Goal: Check status: Check status

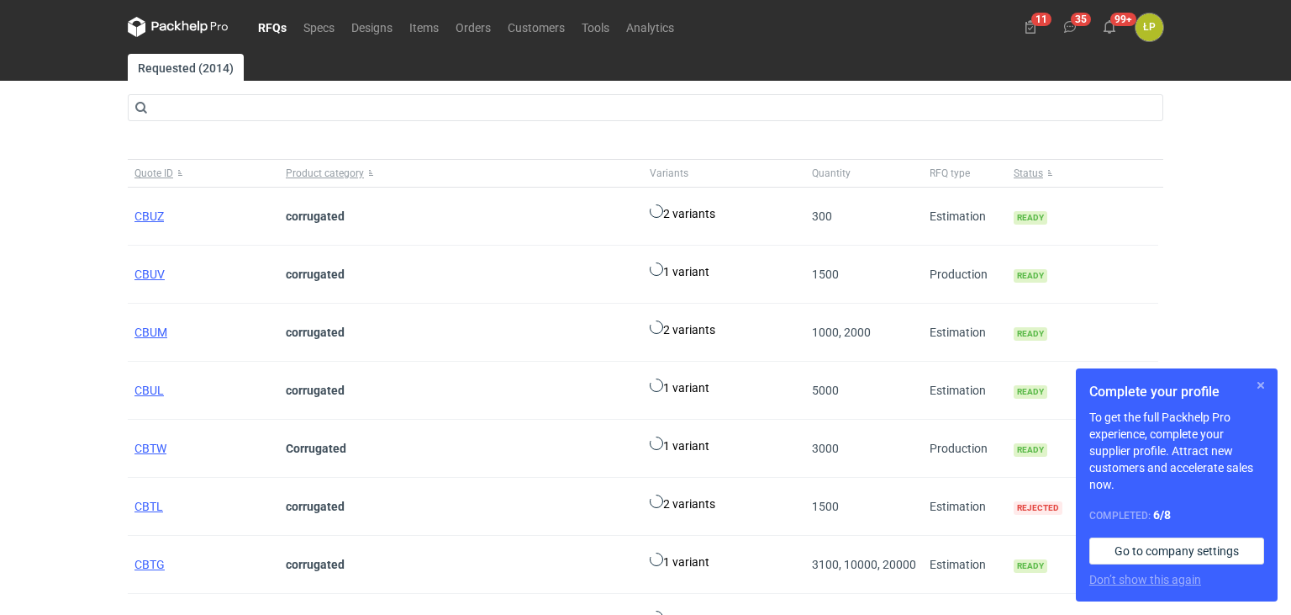
click at [1260, 385] on button "button" at bounding box center [1261, 385] width 20 height 20
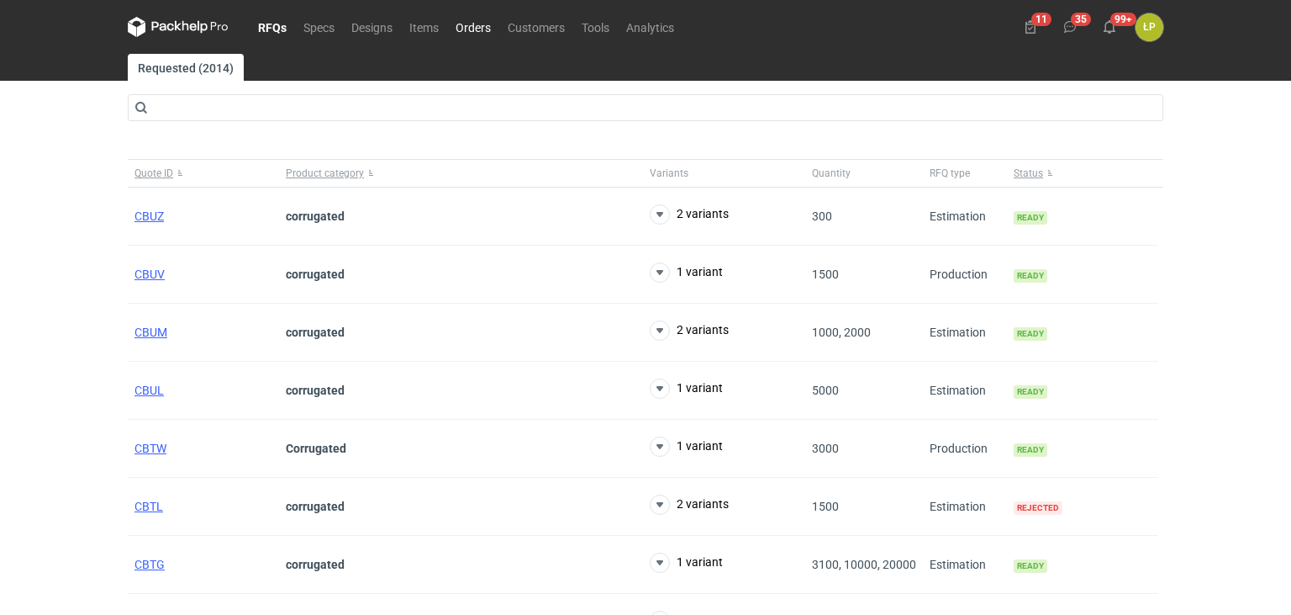
click at [473, 28] on link "Orders" at bounding box center [473, 27] width 52 height 20
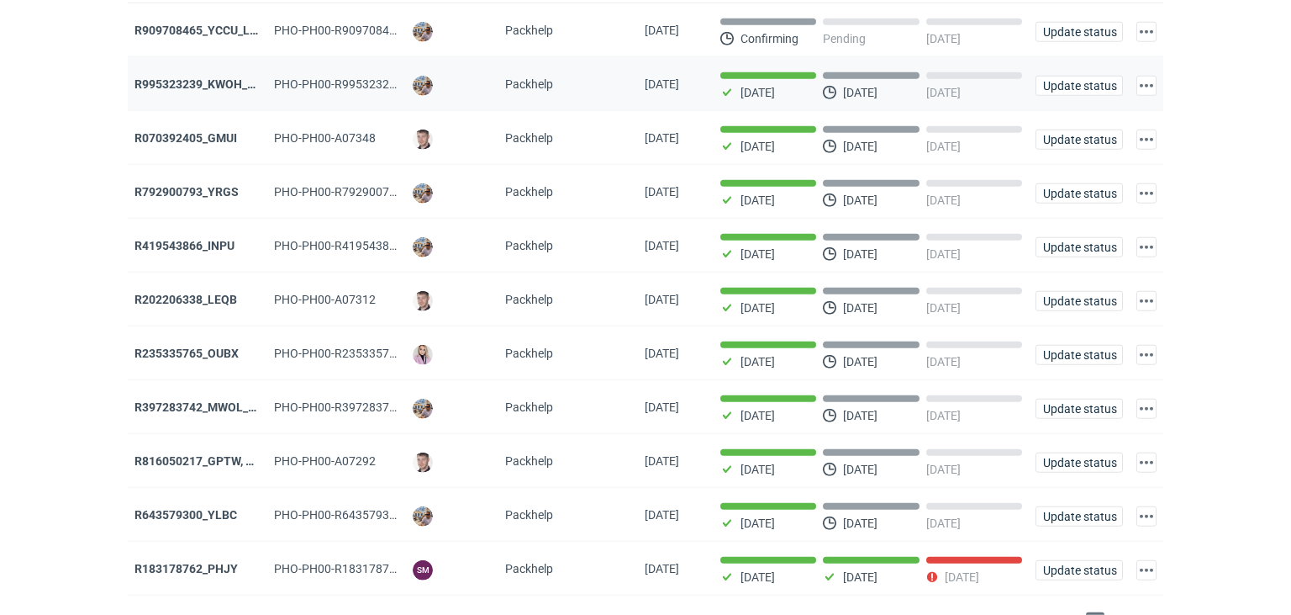
scroll to position [185, 0]
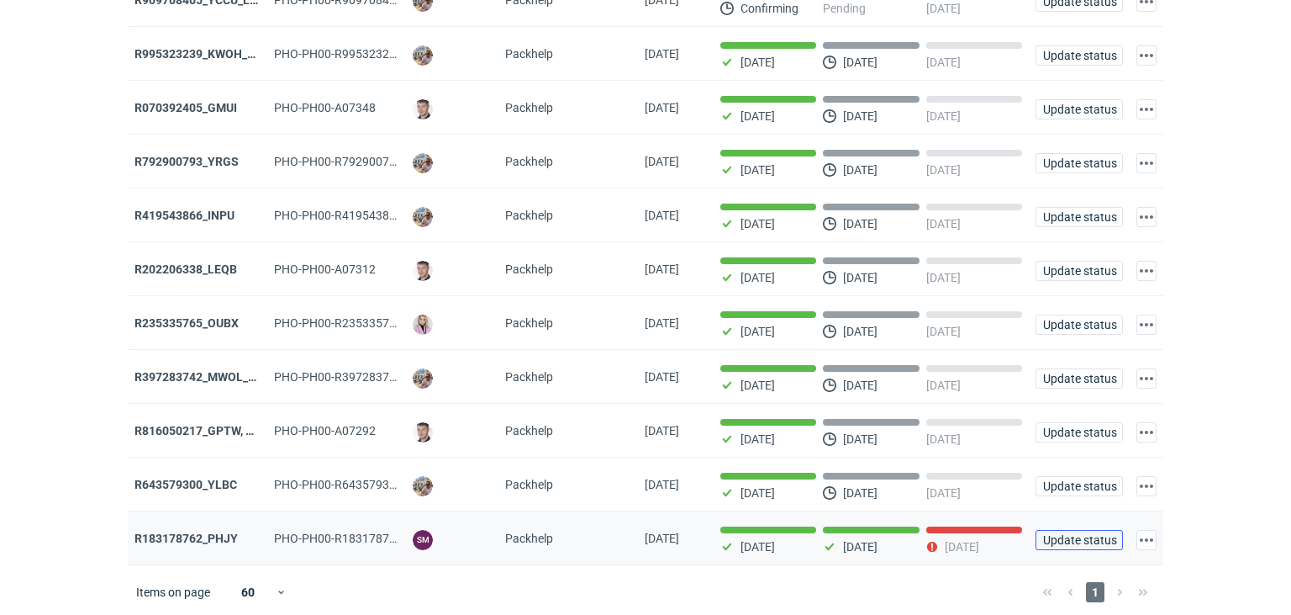
click at [1098, 540] on span "Update status" at bounding box center [1079, 540] width 72 height 12
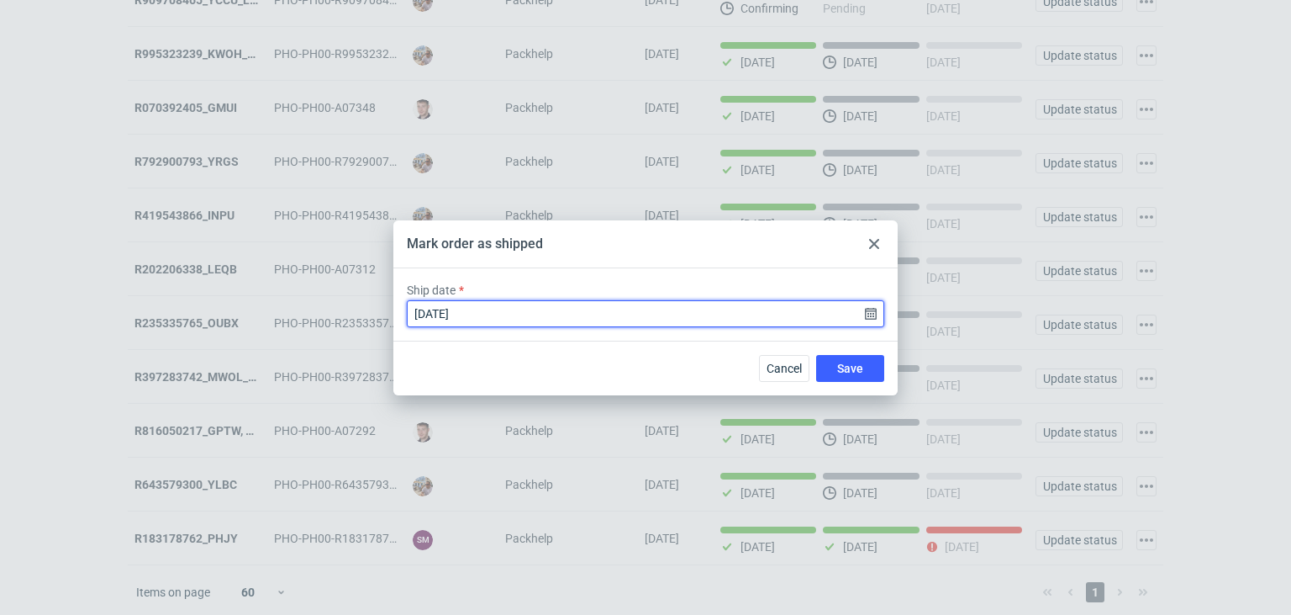
click at [875, 314] on input "[DATE]" at bounding box center [646, 313] width 478 height 27
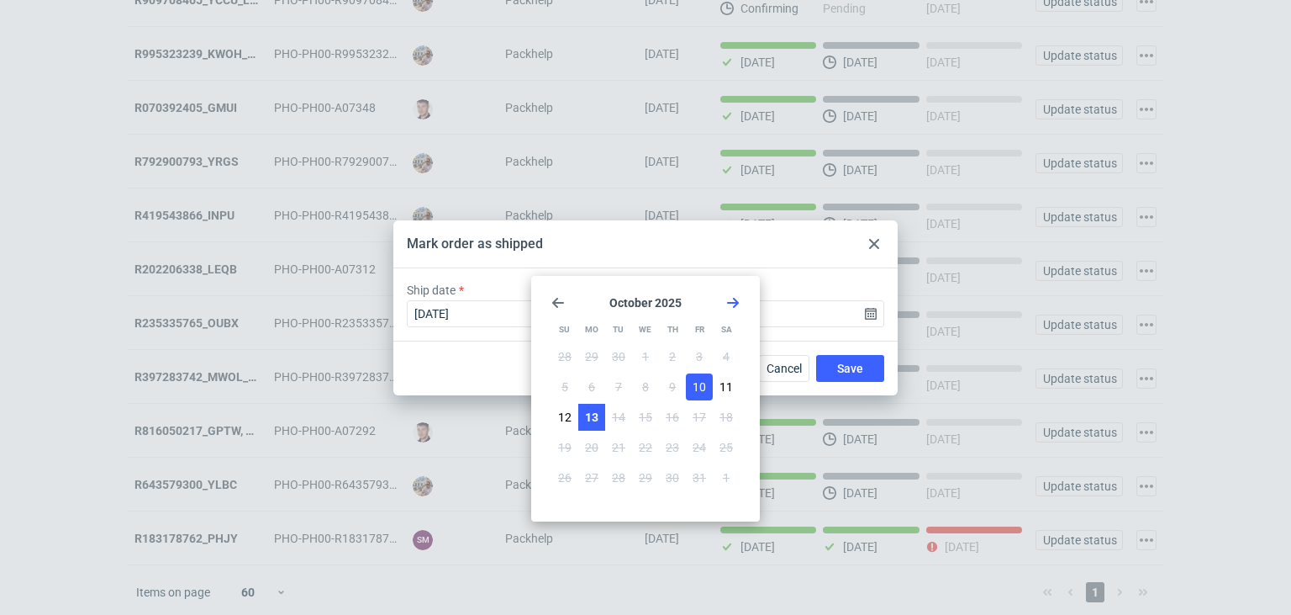
click at [588, 414] on span "13" at bounding box center [591, 417] width 13 height 17
type input "[DATE]"
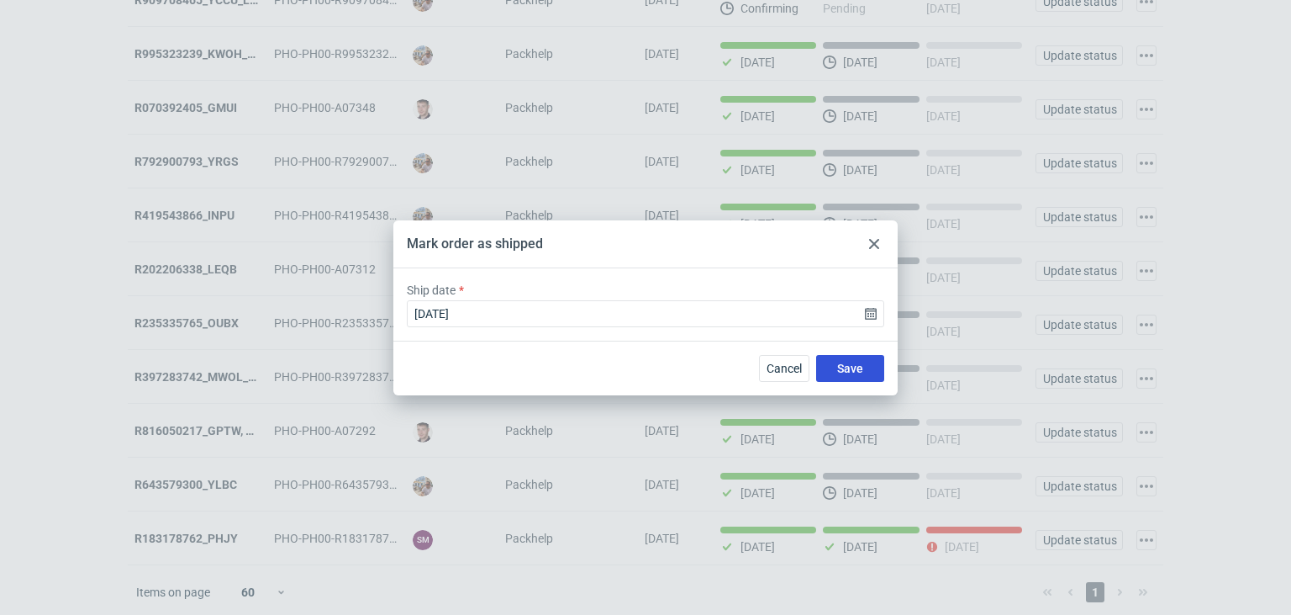
click at [836, 362] on button "Save" at bounding box center [850, 368] width 68 height 27
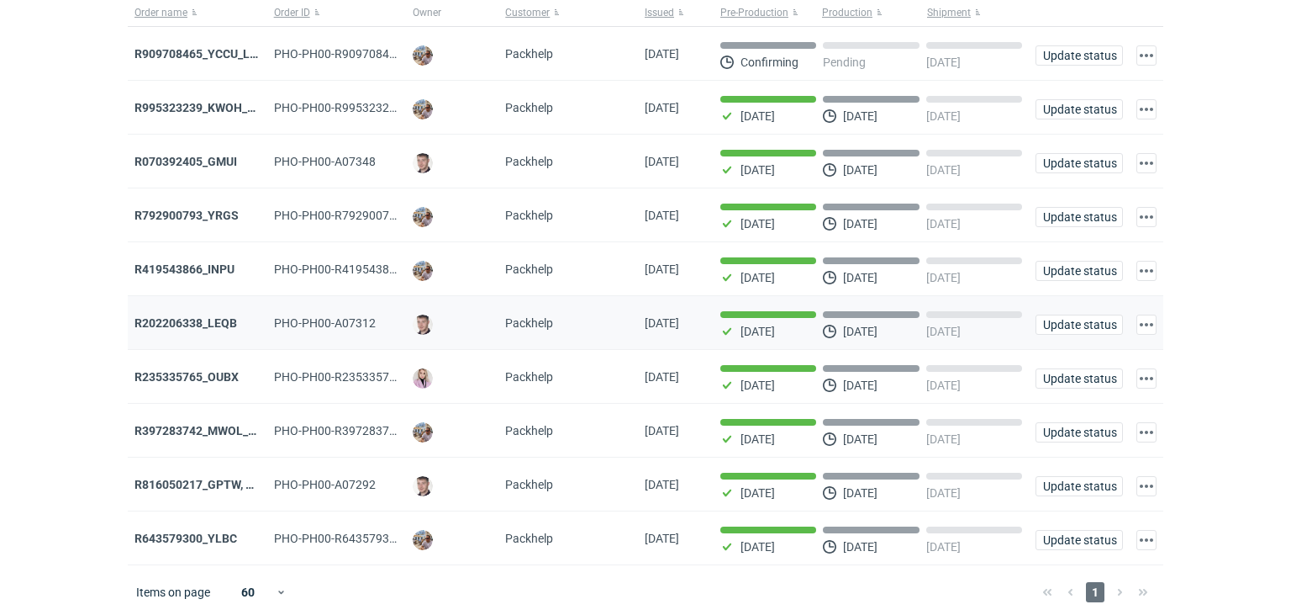
scroll to position [0, 0]
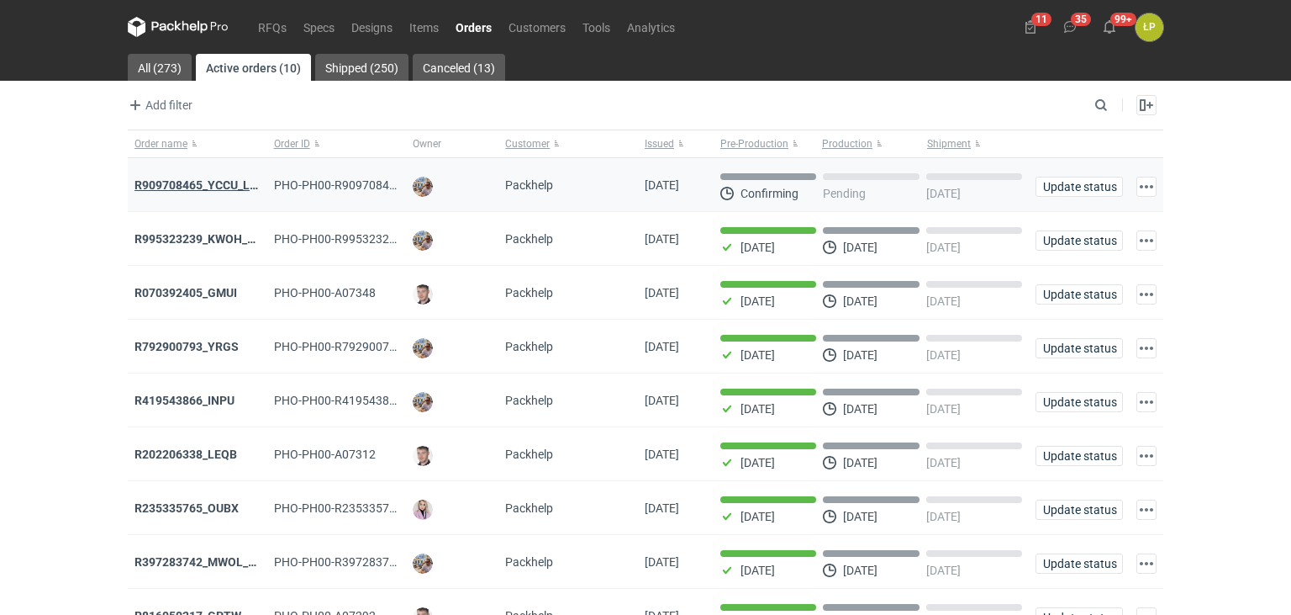
click at [222, 183] on strong "R909708465_YCCU_LQIN" at bounding box center [202, 184] width 135 height 13
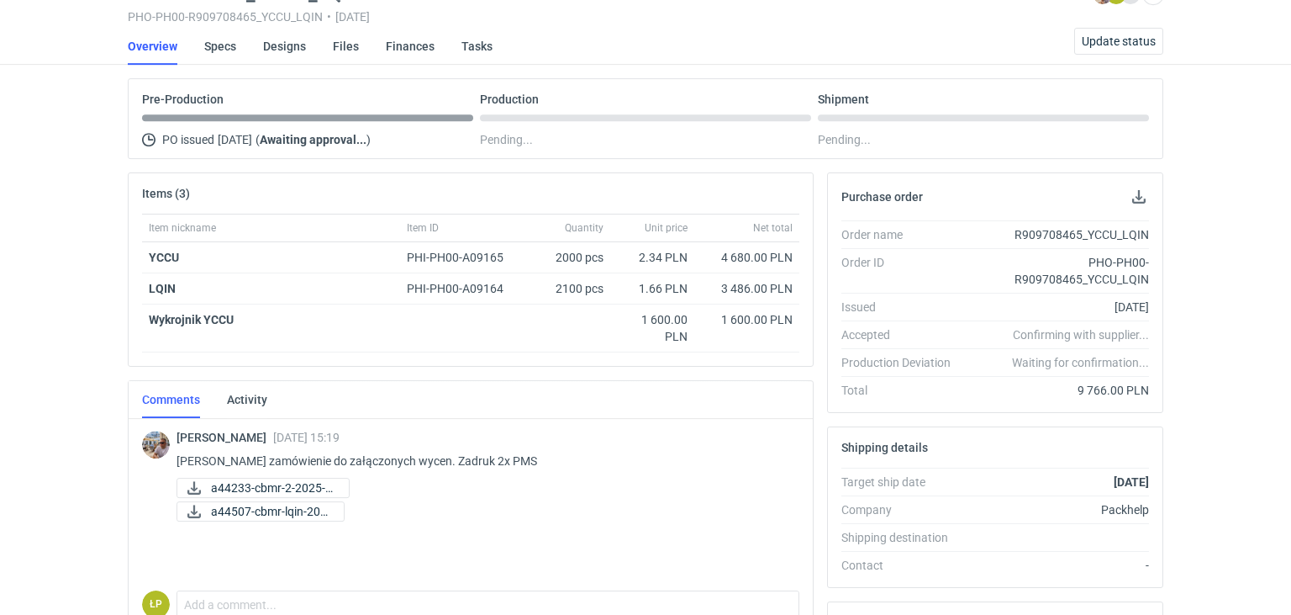
scroll to position [84, 0]
click at [328, 484] on span "a44233-cbmr-2-2025-1..." at bounding box center [273, 487] width 124 height 18
click at [240, 509] on span "a44507-cbmr-lqin-202..." at bounding box center [270, 511] width 119 height 18
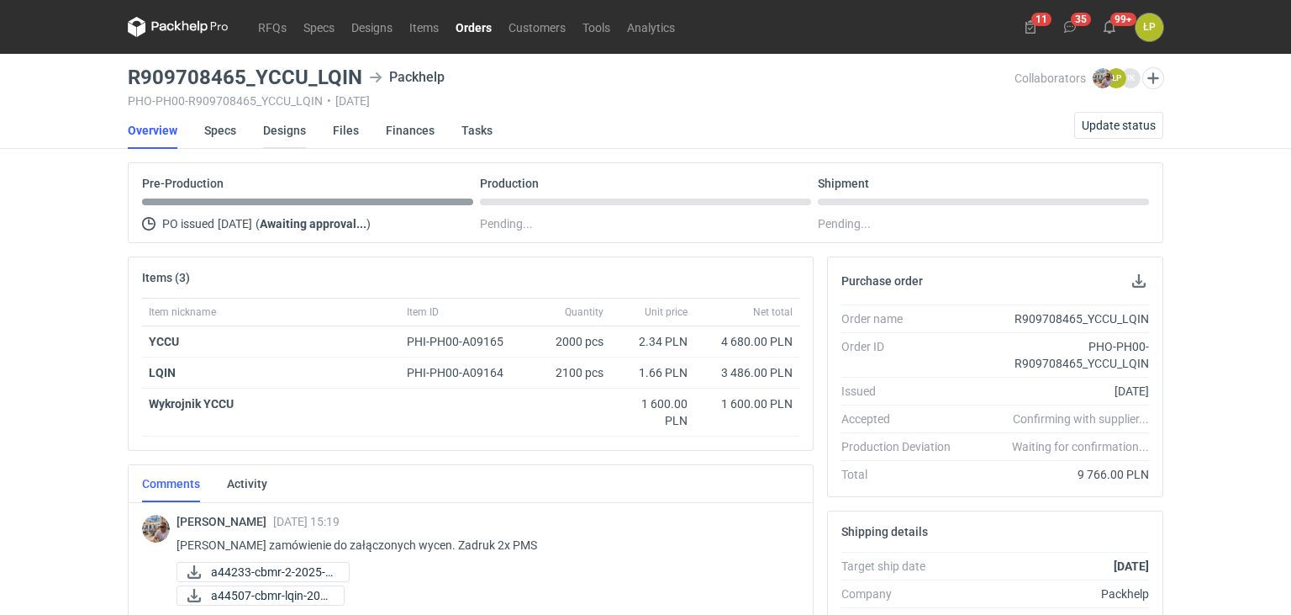
click at [276, 127] on link "Designs" at bounding box center [284, 130] width 43 height 37
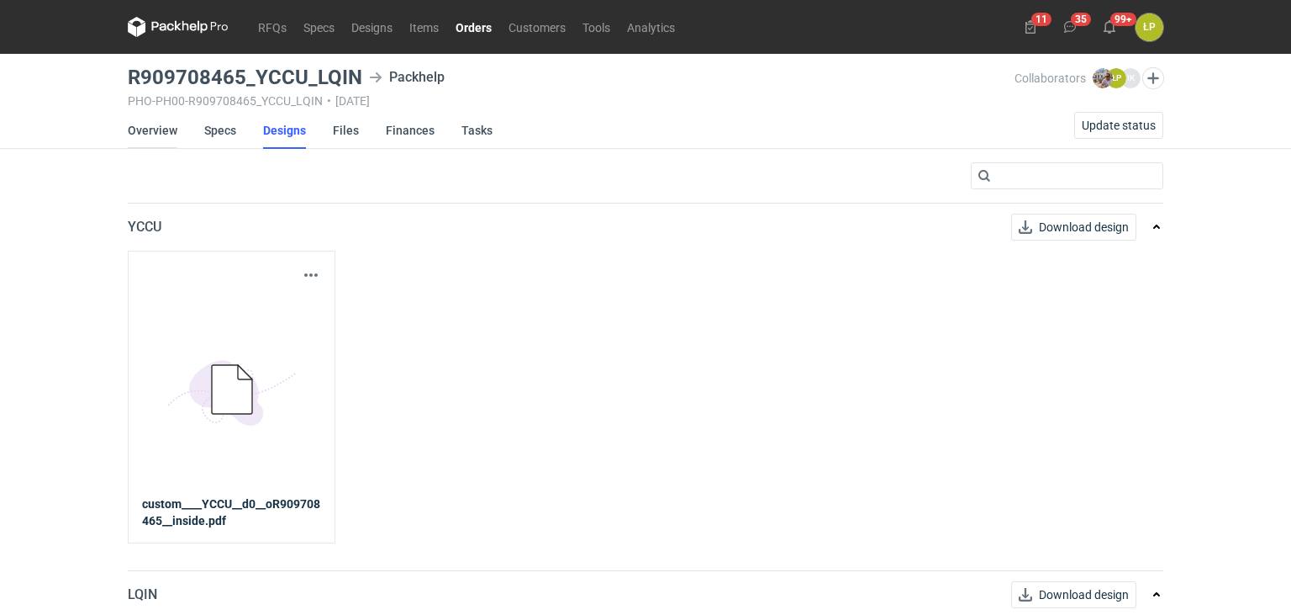
click at [153, 143] on link "Overview" at bounding box center [153, 130] width 50 height 37
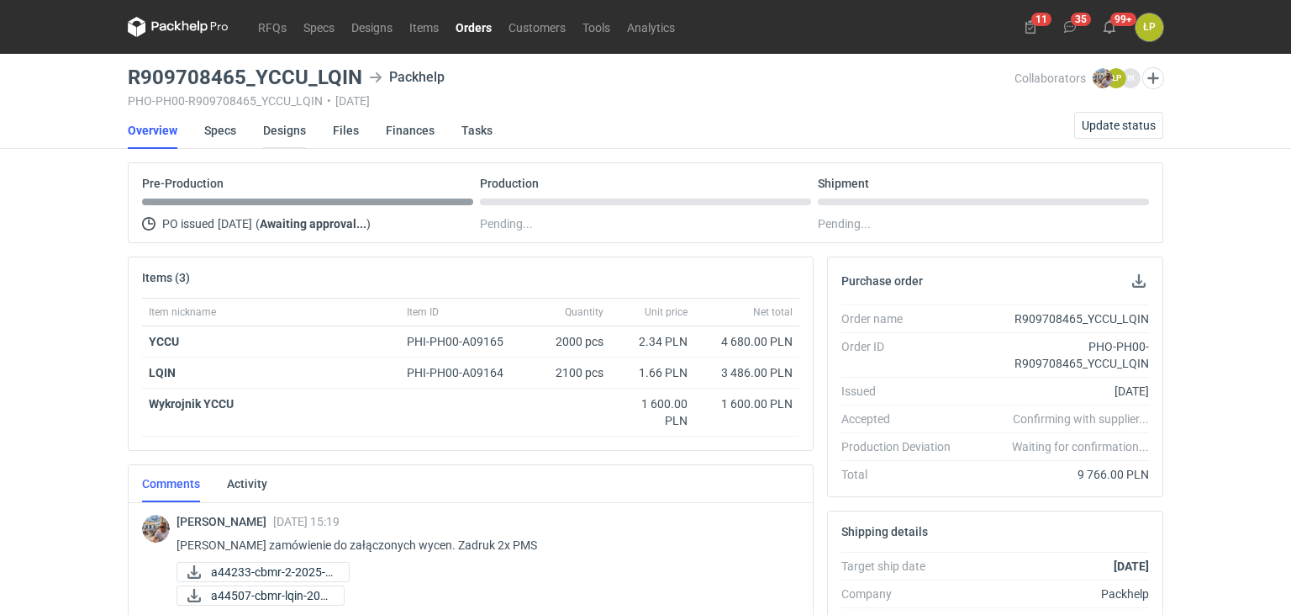
click at [288, 132] on link "Designs" at bounding box center [284, 130] width 43 height 37
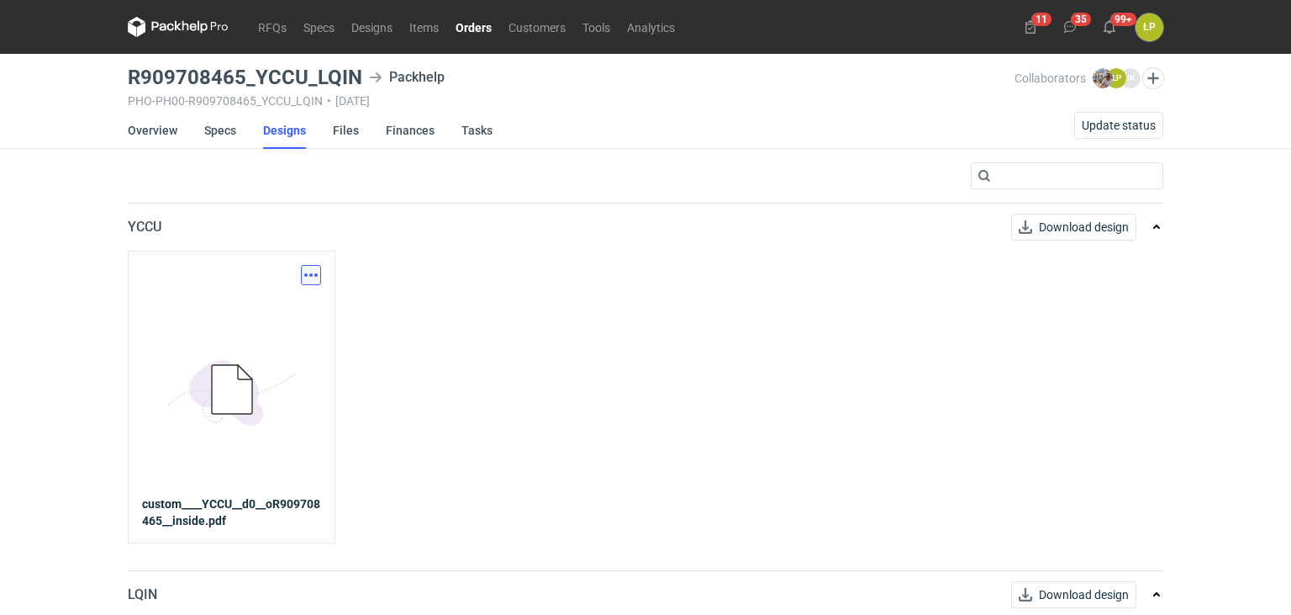
click at [313, 271] on button "button" at bounding box center [311, 275] width 20 height 20
click at [291, 298] on div "Download design part" at bounding box center [237, 311] width 168 height 40
click at [289, 309] on link "Download design part" at bounding box center [237, 311] width 155 height 27
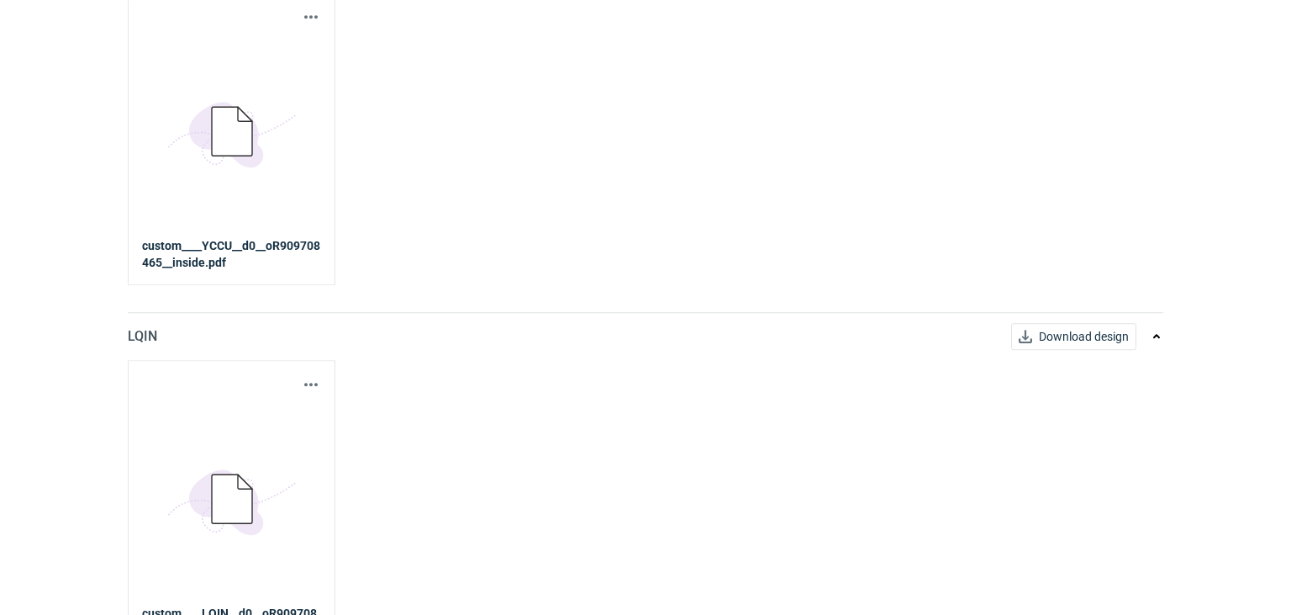
scroll to position [294, 0]
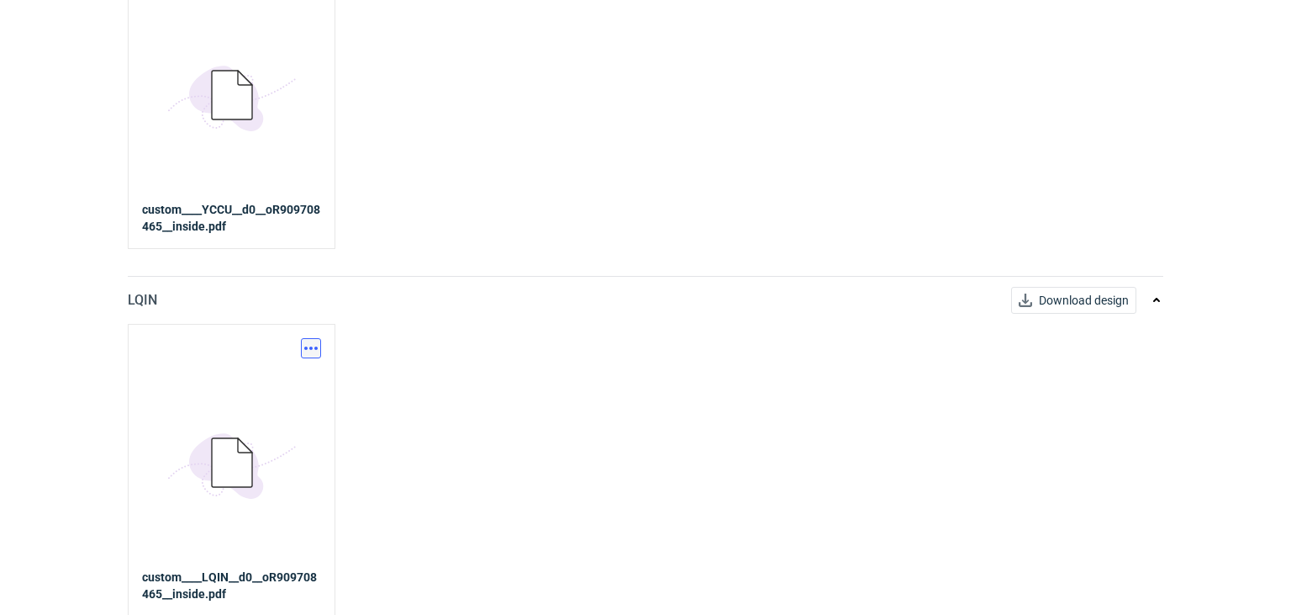
click at [316, 343] on button "button" at bounding box center [311, 348] width 20 height 20
click at [283, 375] on link "Download design part" at bounding box center [237, 383] width 155 height 27
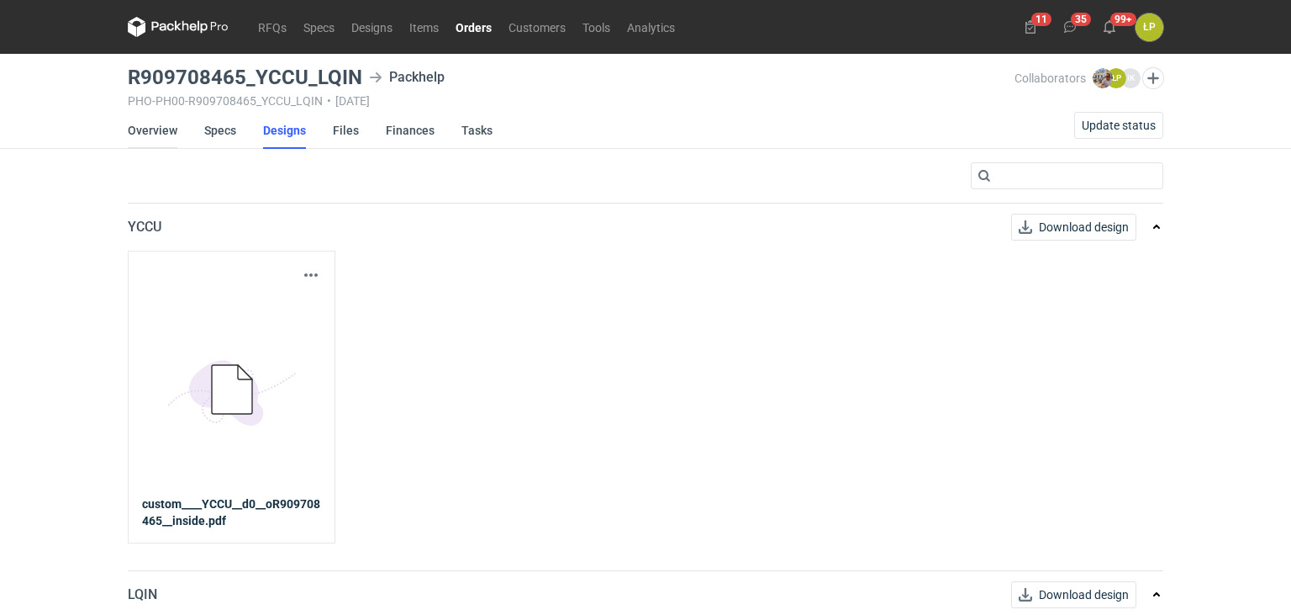
click at [144, 136] on link "Overview" at bounding box center [153, 130] width 50 height 37
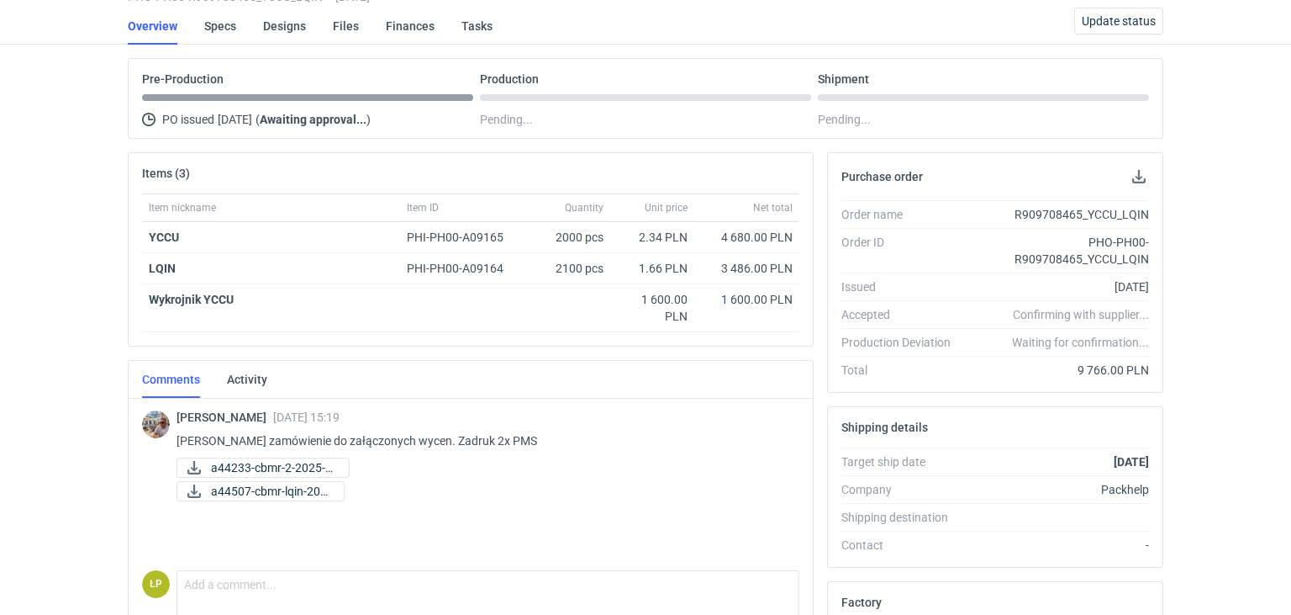
scroll to position [103, 0]
click at [255, 468] on span "a44233-cbmr-2-2025-1..." at bounding box center [273, 468] width 124 height 18
click at [301, 489] on span "a44507-cbmr-lqin-202..." at bounding box center [270, 492] width 119 height 18
click at [165, 270] on strong "LQIN" at bounding box center [162, 268] width 27 height 13
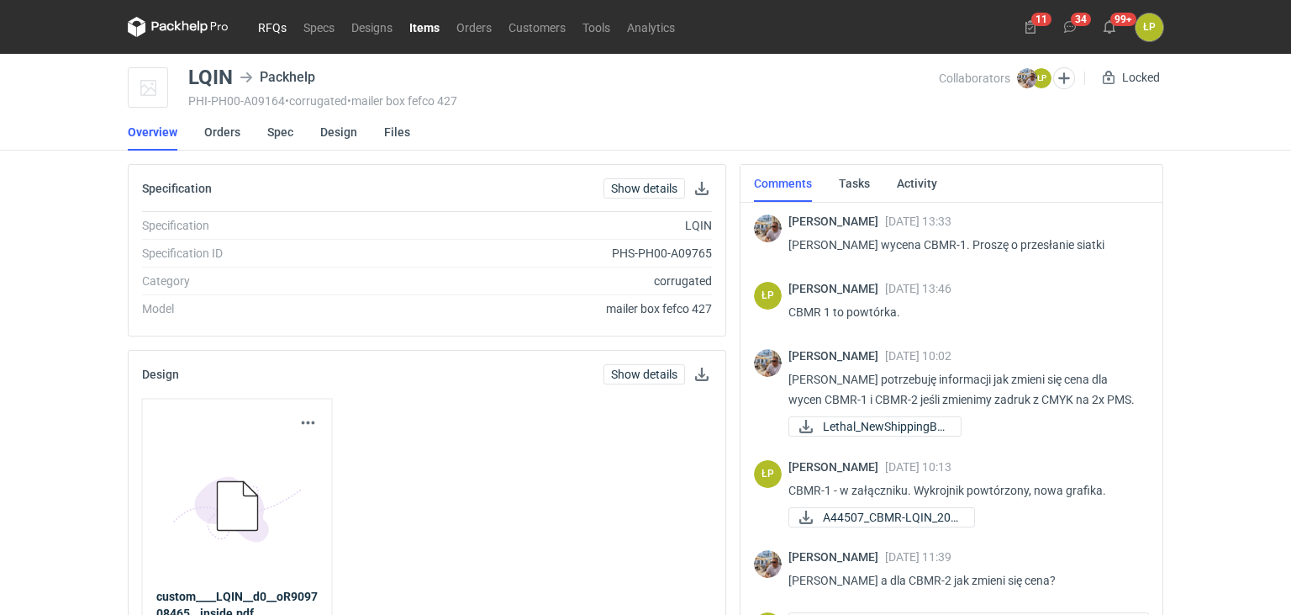
click at [278, 26] on link "RFQs" at bounding box center [272, 27] width 45 height 20
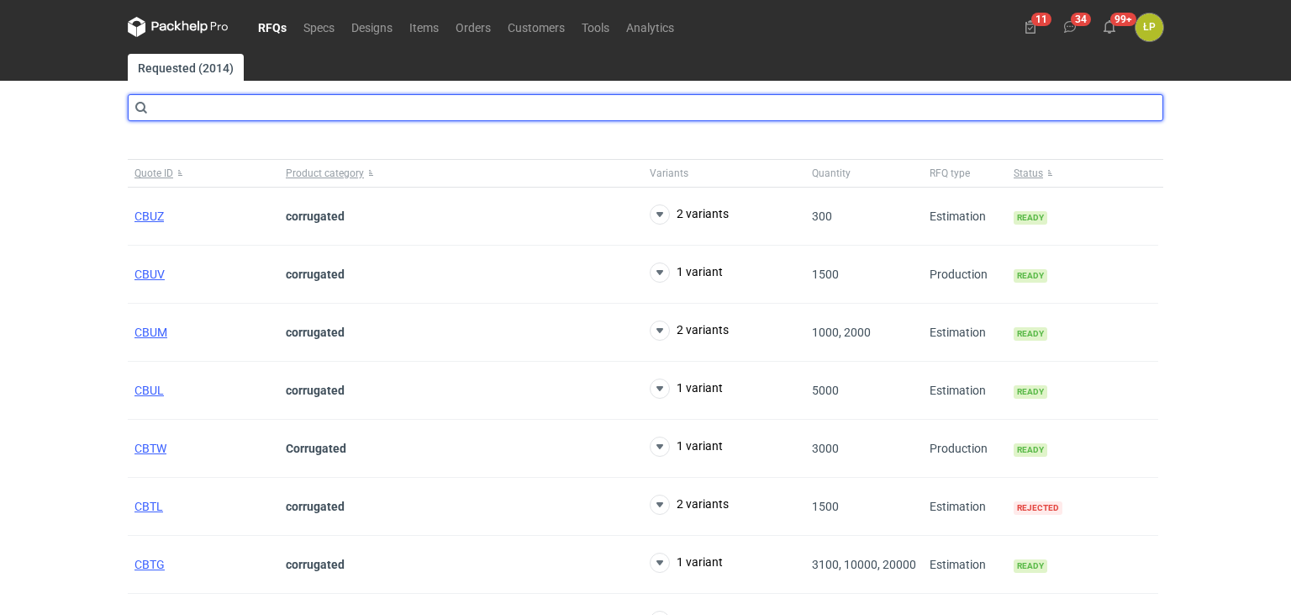
click at [288, 103] on input "text" at bounding box center [646, 107] width 1036 height 27
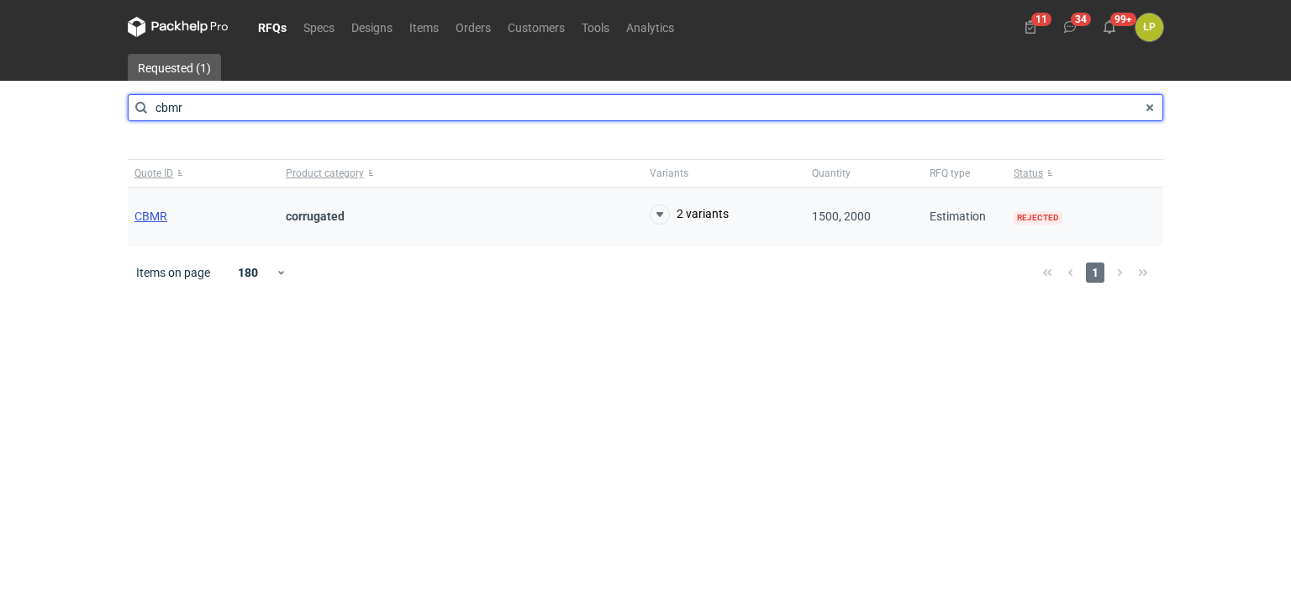
type input "cbmr"
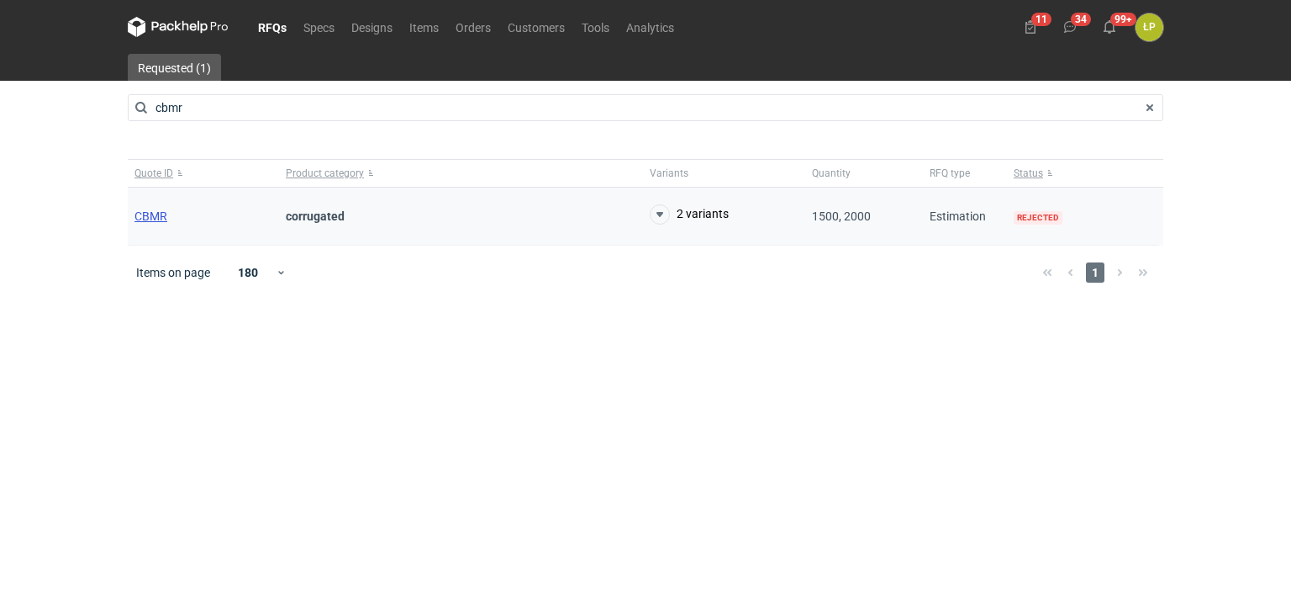
click at [150, 215] on span "CBMR" at bounding box center [151, 215] width 33 height 13
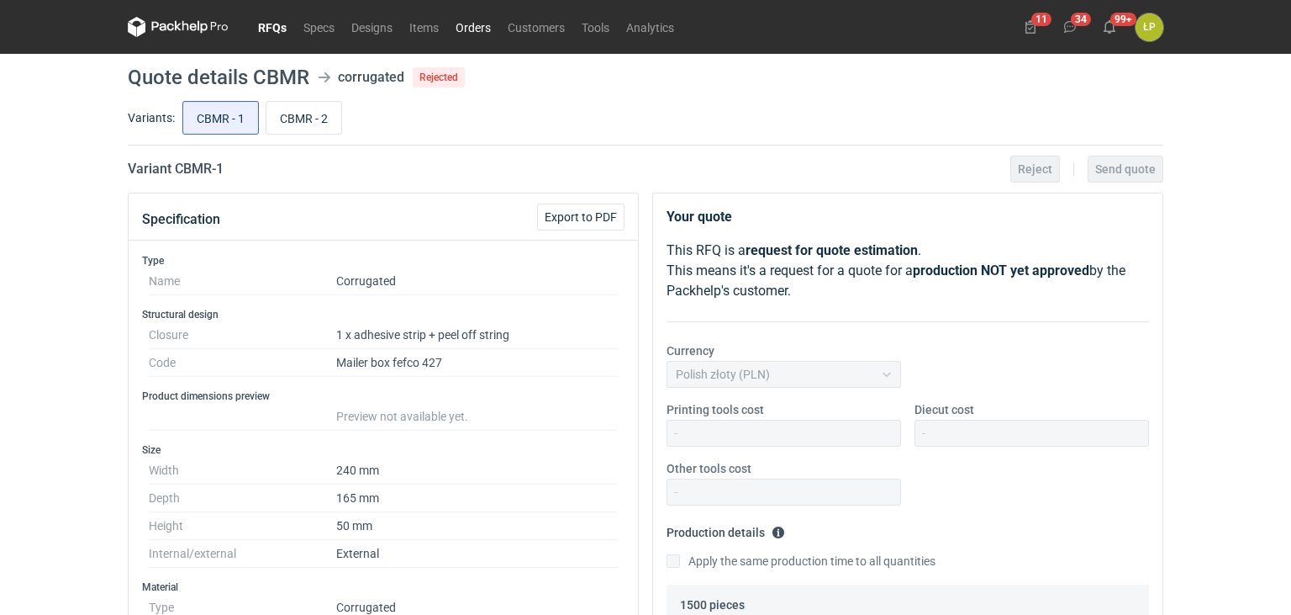
click at [466, 26] on link "Orders" at bounding box center [473, 27] width 52 height 20
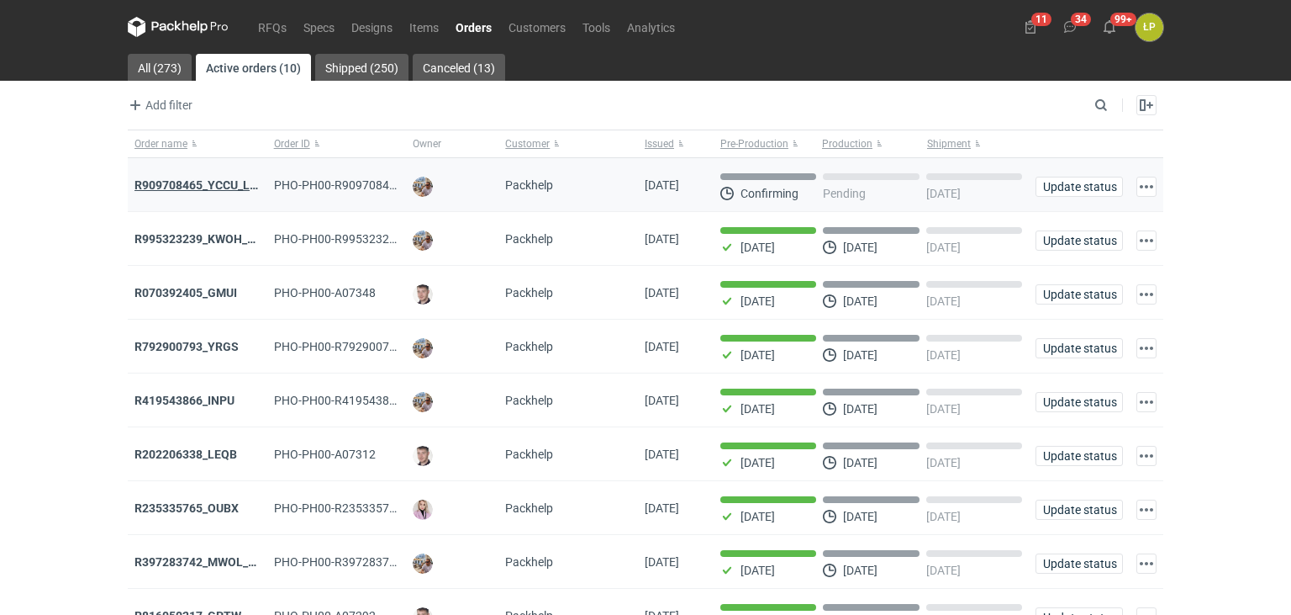
click at [218, 184] on strong "R909708465_YCCU_LQIN" at bounding box center [202, 184] width 135 height 13
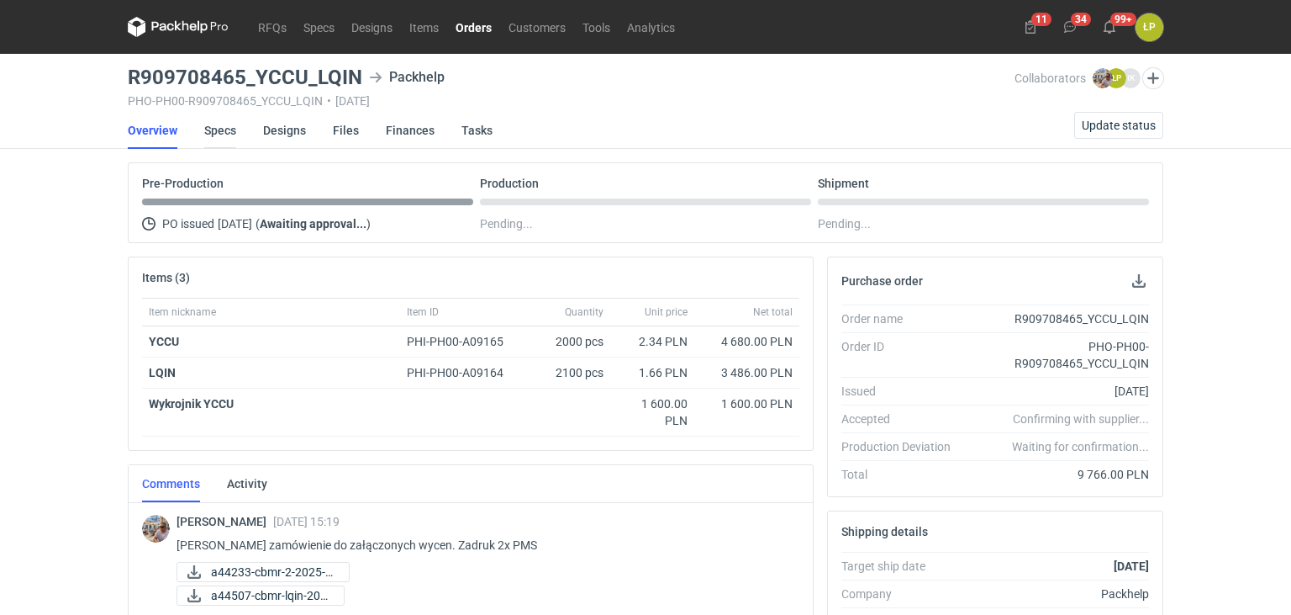
click at [226, 137] on link "Specs" at bounding box center [220, 130] width 32 height 37
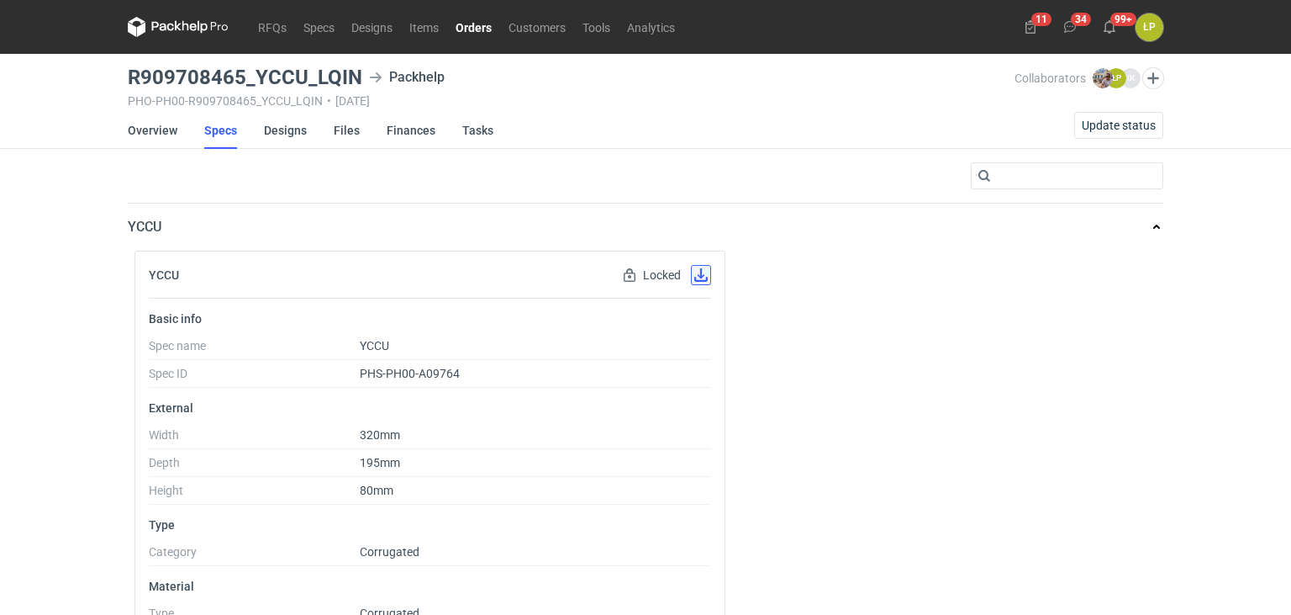
click at [699, 274] on button "button" at bounding box center [701, 275] width 20 height 20
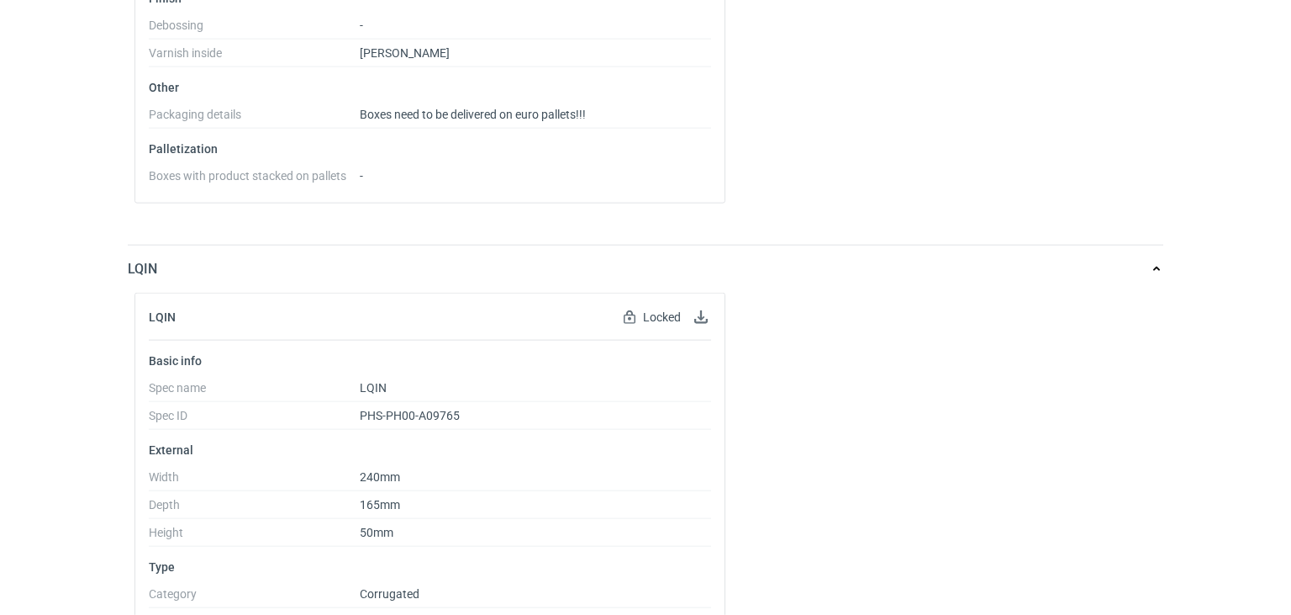
scroll to position [972, 0]
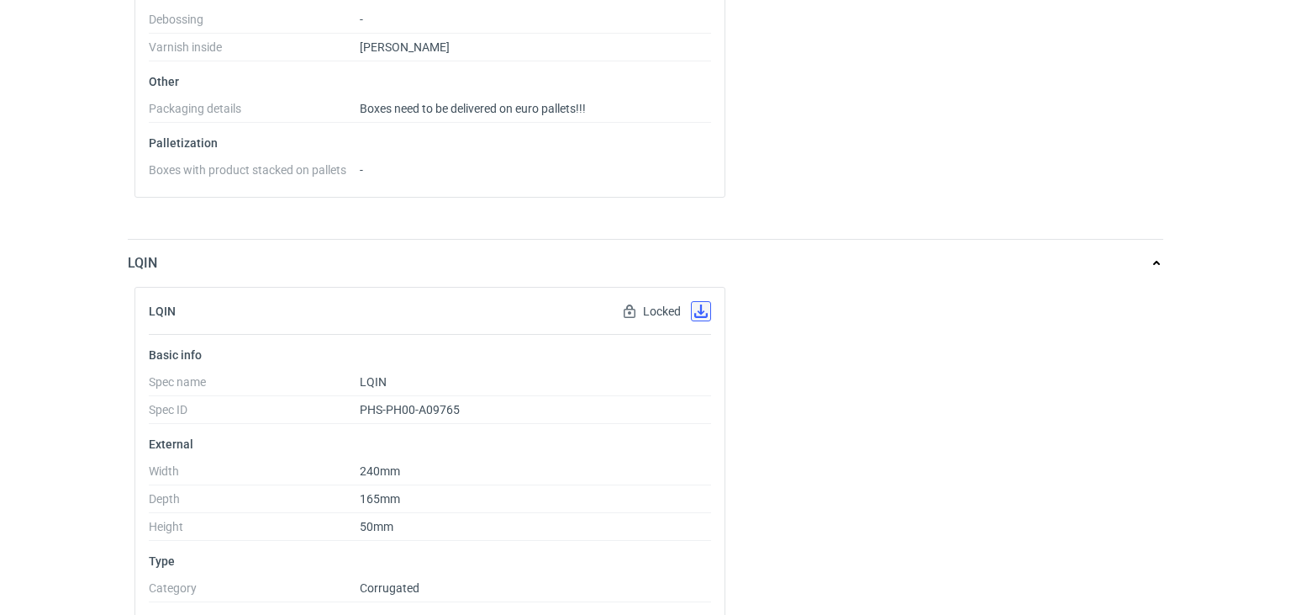
click at [701, 305] on button "button" at bounding box center [701, 311] width 20 height 20
